Goal: Information Seeking & Learning: Learn about a topic

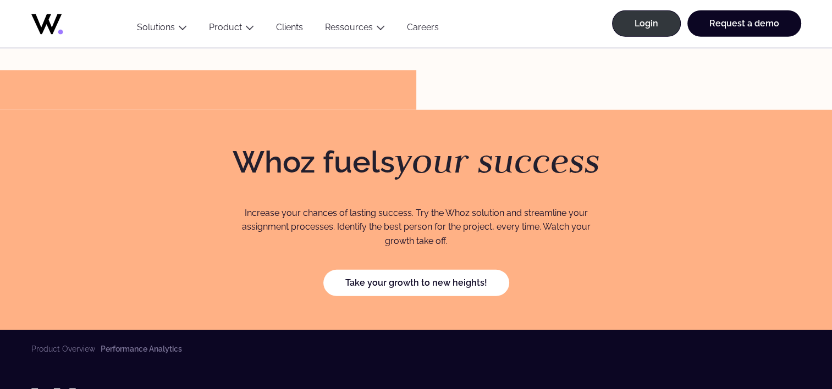
scroll to position [3382, 0]
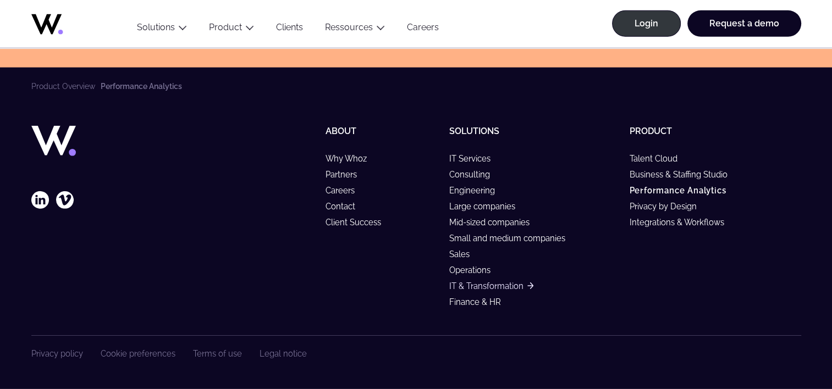
click at [459, 288] on link "IT & Transformation" at bounding box center [491, 286] width 84 height 9
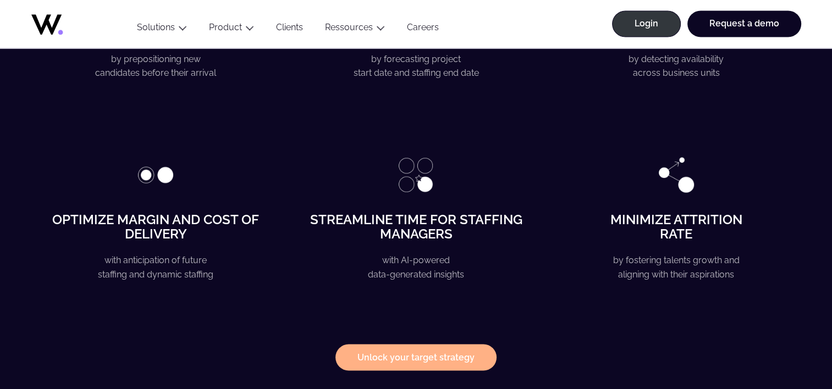
scroll to position [2044, 0]
